Goal: Task Accomplishment & Management: Complete application form

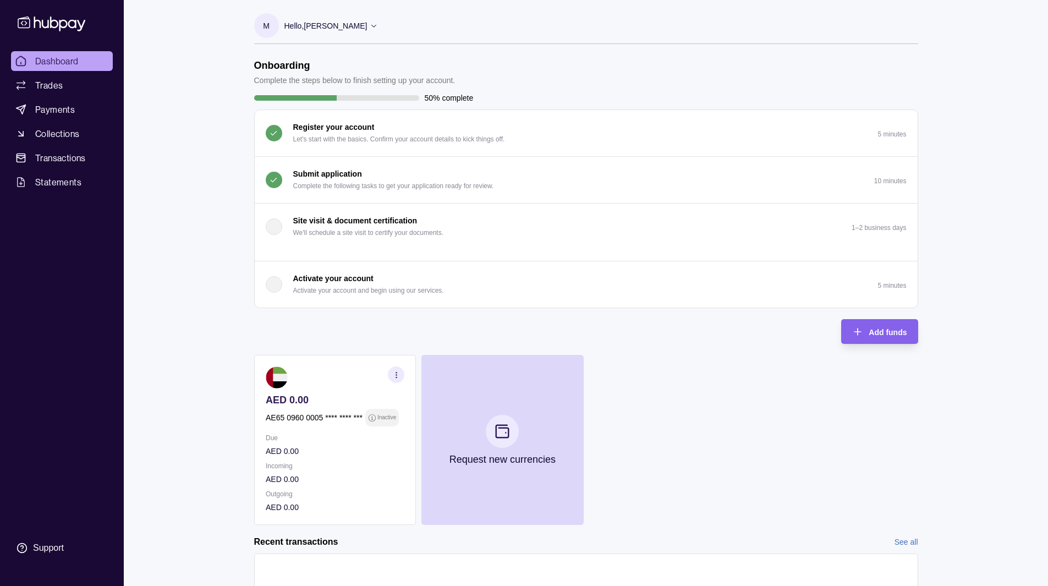
click at [347, 191] on p "Complete the following tasks to get your application ready for review." at bounding box center [393, 186] width 201 height 12
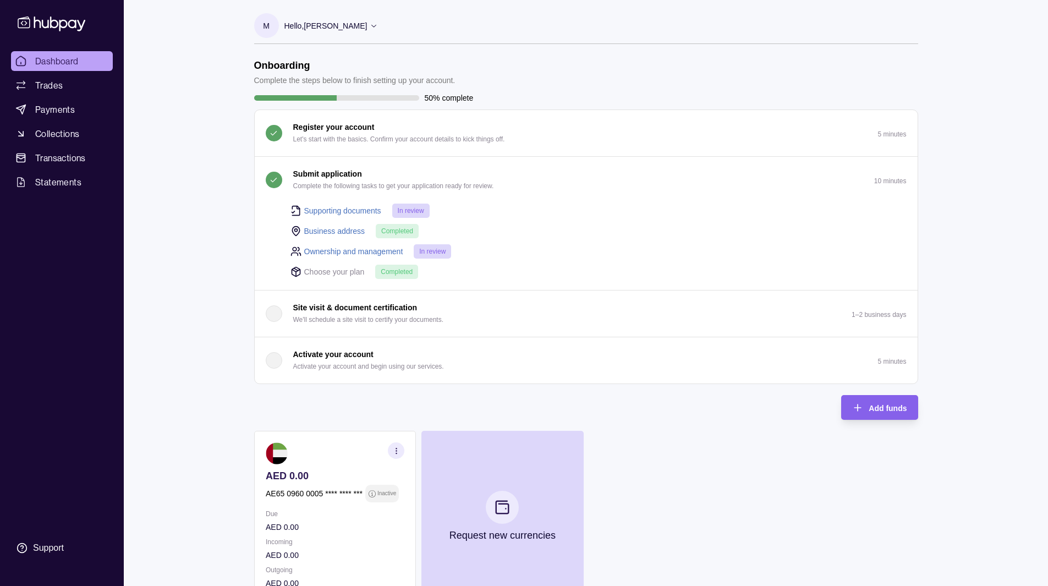
click at [368, 250] on link "Ownership and management" at bounding box center [353, 251] width 99 height 12
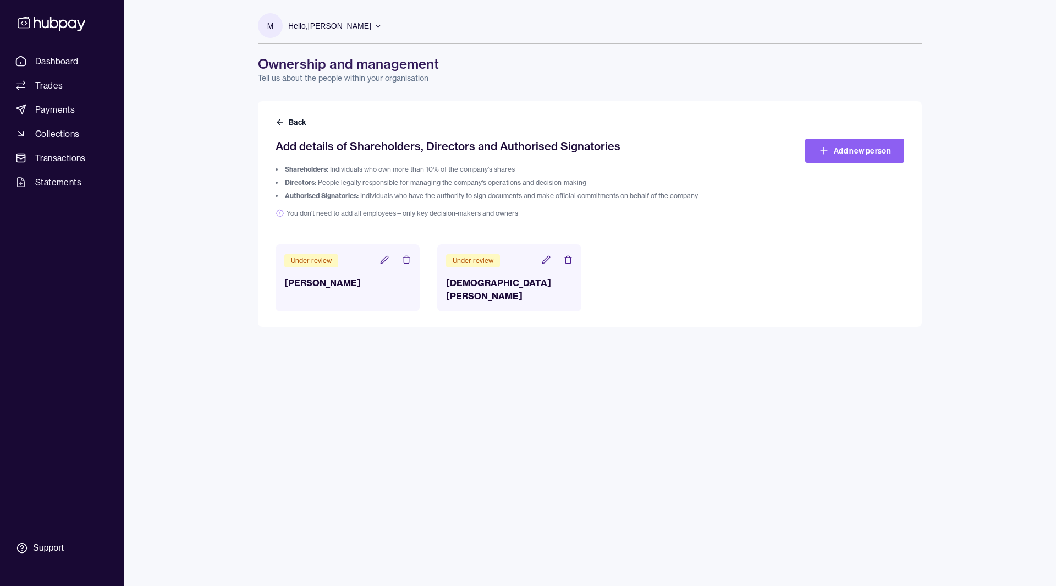
click at [544, 258] on icon at bounding box center [546, 259] width 9 height 9
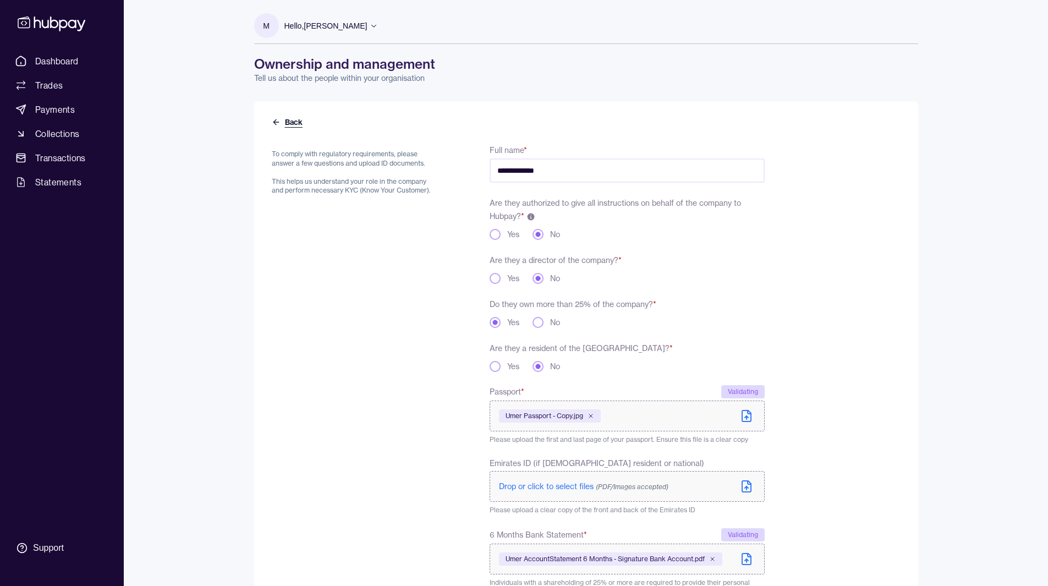
click at [276, 118] on icon at bounding box center [276, 122] width 9 height 9
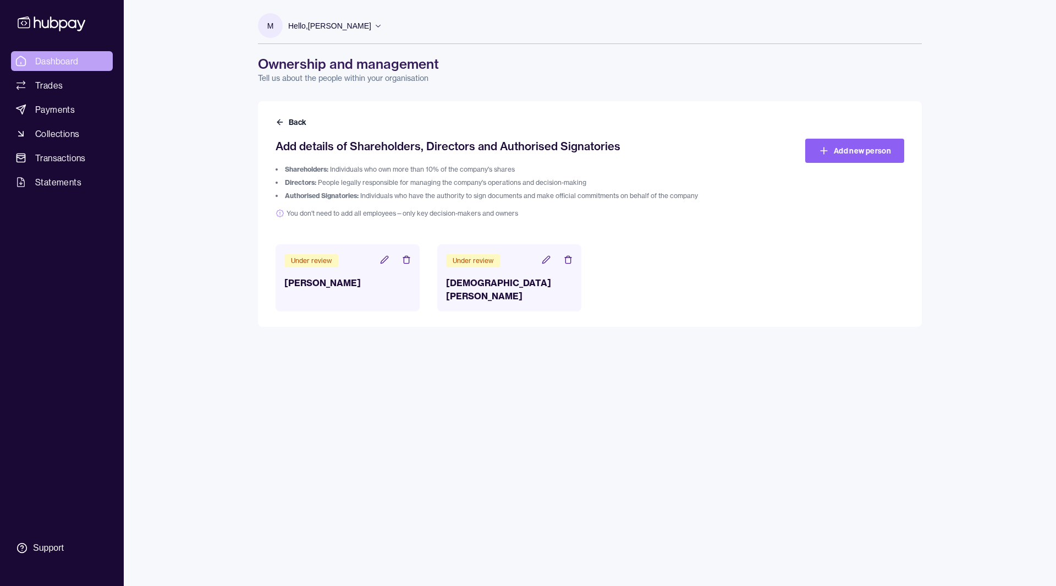
click at [56, 63] on span "Dashboard" at bounding box center [56, 60] width 43 height 13
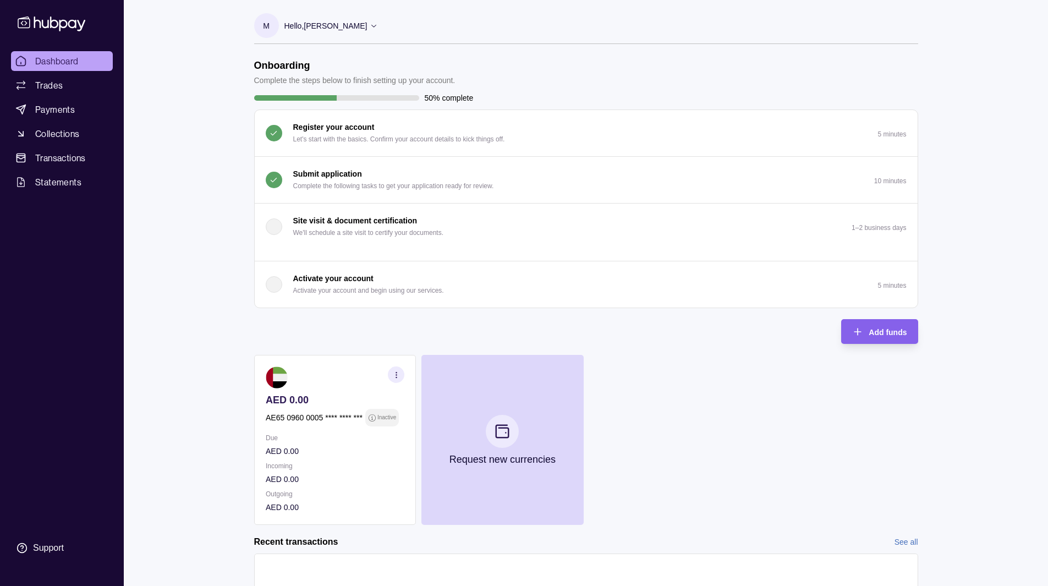
click at [185, 304] on div "Dashboard Trades Payments Collections Transactions Statements Support M Hello, …" at bounding box center [524, 334] width 1048 height 668
